Goal: Task Accomplishment & Management: Manage account settings

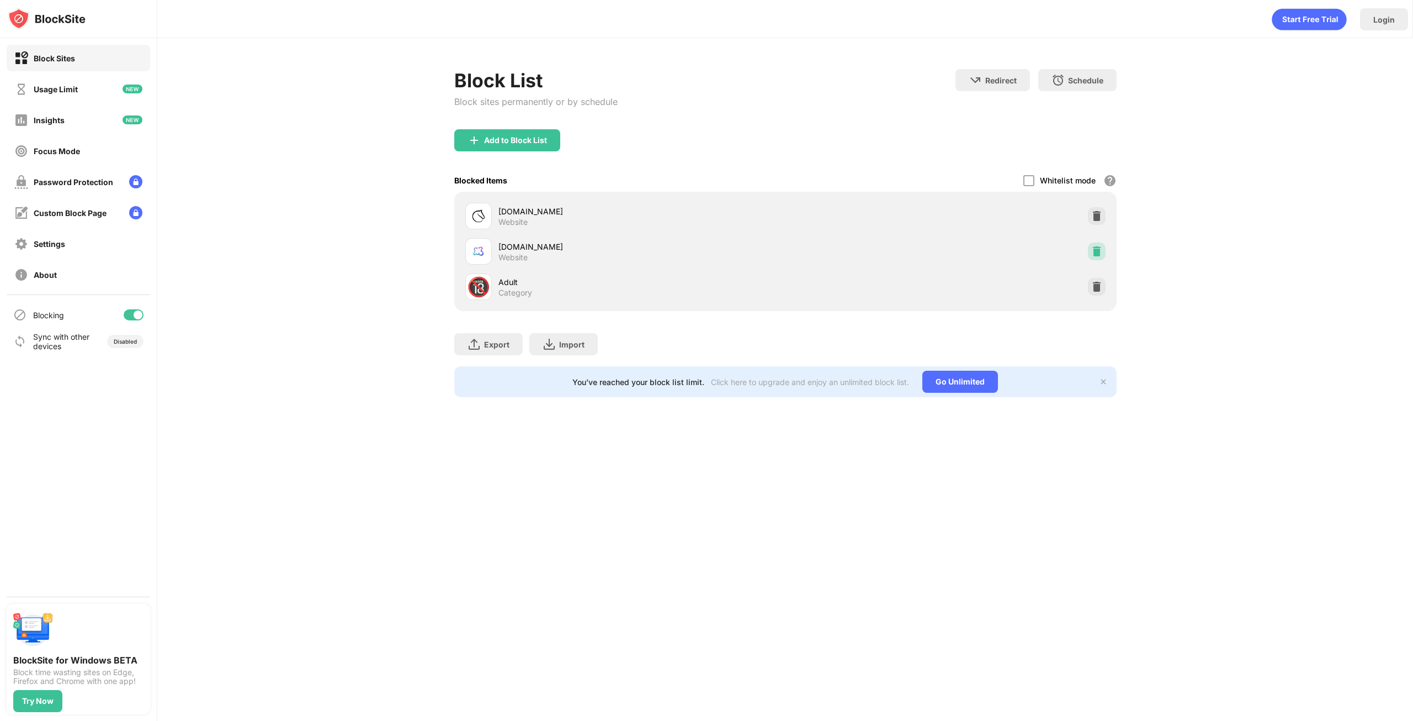
click at [1098, 251] on img at bounding box center [1097, 251] width 11 height 11
click at [1088, 243] on div "boardgamearena.com Website" at bounding box center [785, 251] width 649 height 35
click at [1092, 246] on img at bounding box center [1097, 251] width 11 height 11
